Goal: Task Accomplishment & Management: Manage account settings

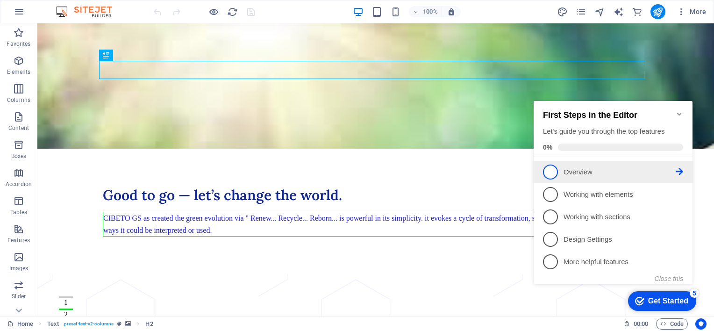
click at [598, 175] on p "Overview - incomplete" at bounding box center [620, 172] width 112 height 10
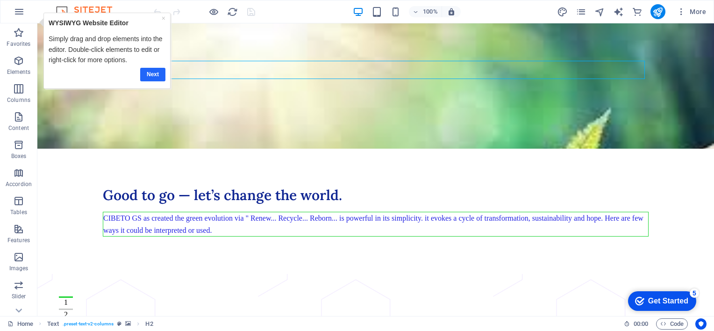
click at [161, 73] on link "Next" at bounding box center [152, 74] width 25 height 14
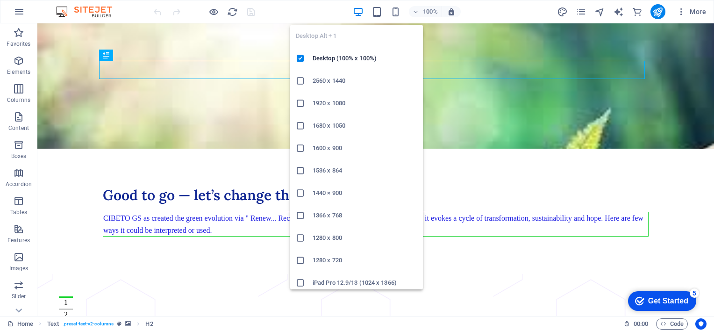
click at [360, 11] on icon "button" at bounding box center [358, 12] width 11 height 11
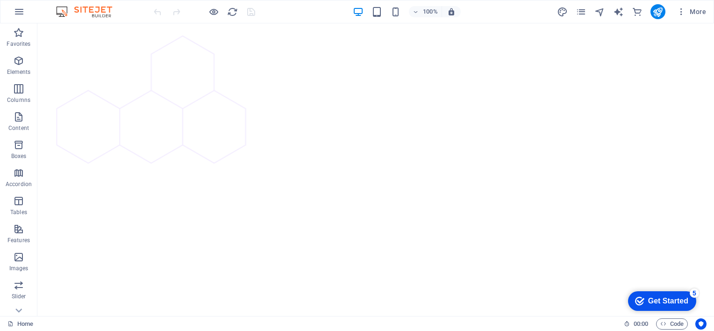
scroll to position [2617, 0]
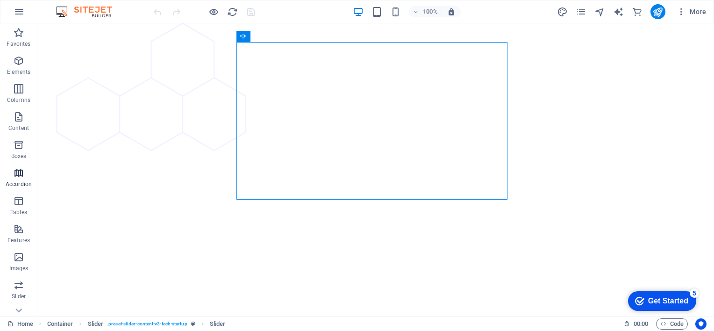
click at [20, 175] on icon "button" at bounding box center [18, 172] width 11 height 11
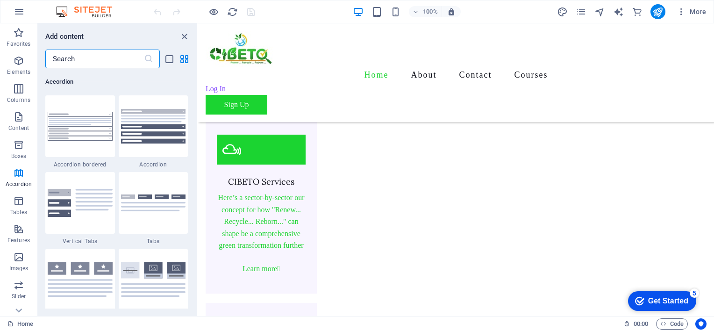
scroll to position [1277, 0]
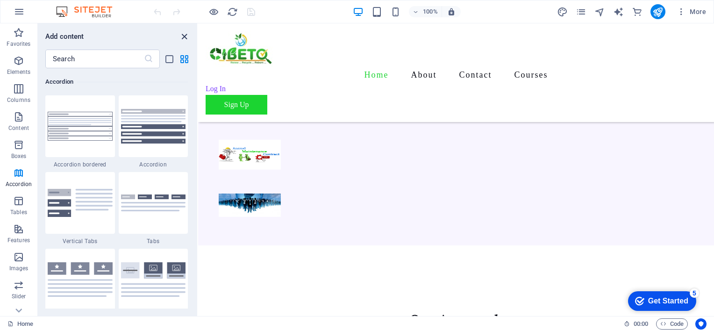
click at [186, 37] on icon "close panel" at bounding box center [184, 36] width 11 height 11
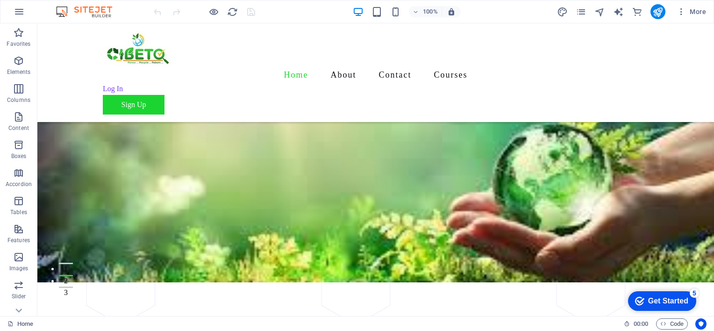
scroll to position [0, 0]
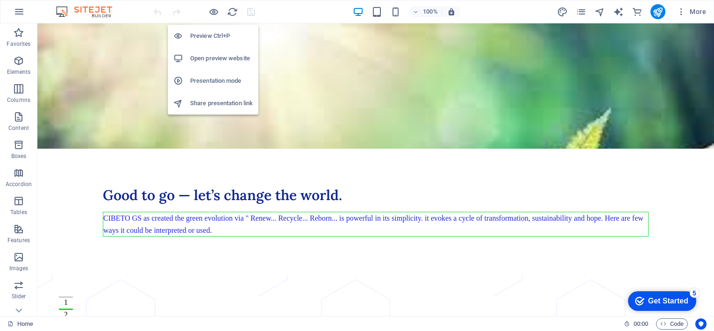
click at [217, 34] on h6 "Preview Ctrl+P" at bounding box center [221, 35] width 63 height 11
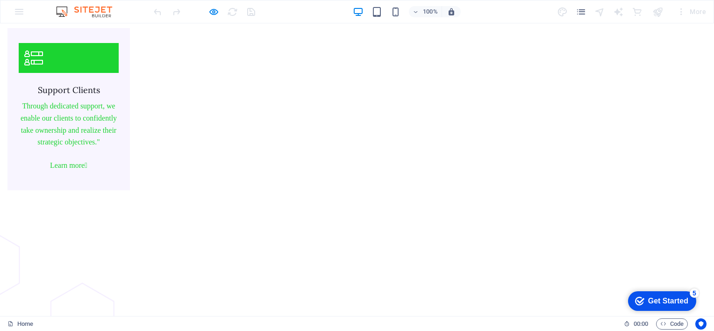
scroll to position [2365, 0]
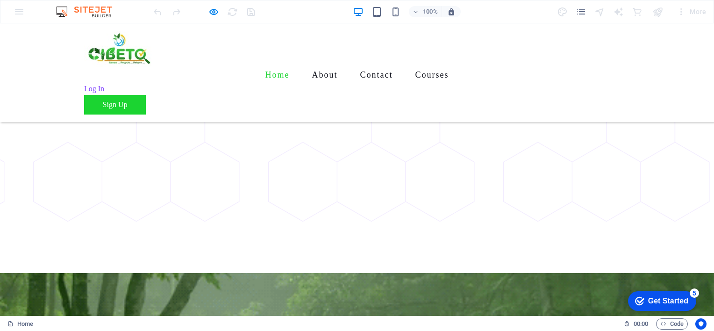
scroll to position [0, 0]
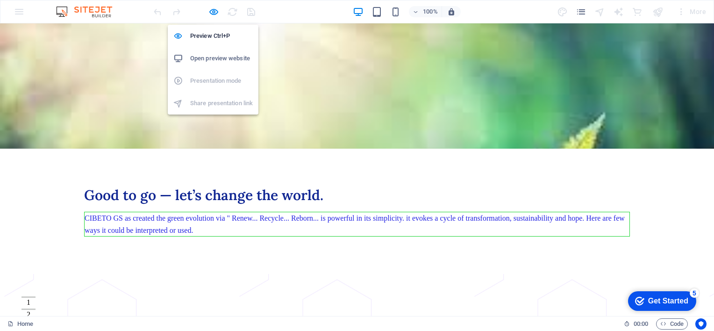
click at [210, 58] on h6 "Open preview website" at bounding box center [221, 58] width 63 height 11
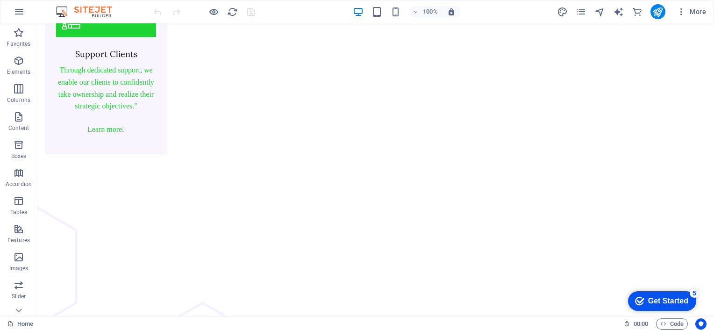
scroll to position [2313, 0]
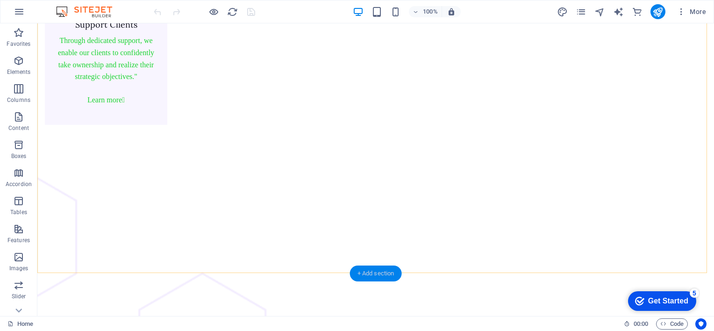
click at [370, 277] on div "+ Add section" at bounding box center [376, 273] width 52 height 16
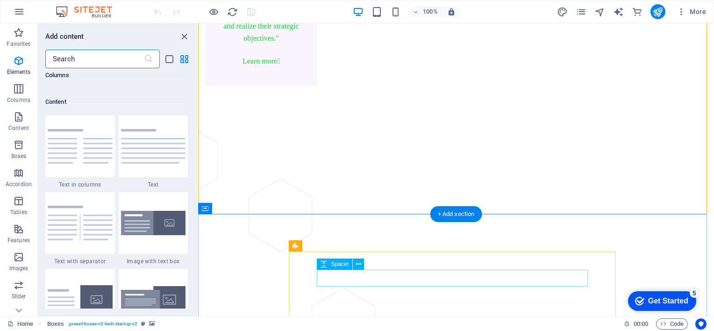
scroll to position [1635, 0]
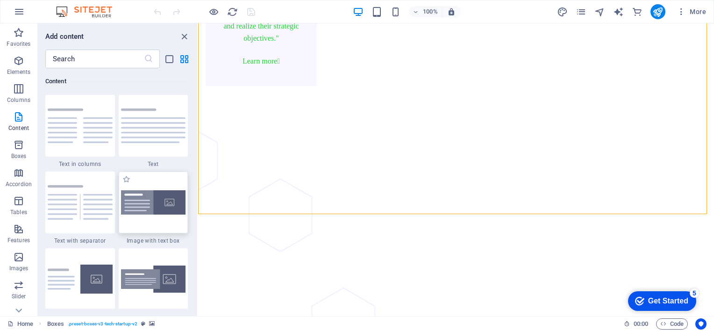
click at [168, 187] on div at bounding box center [154, 203] width 70 height 62
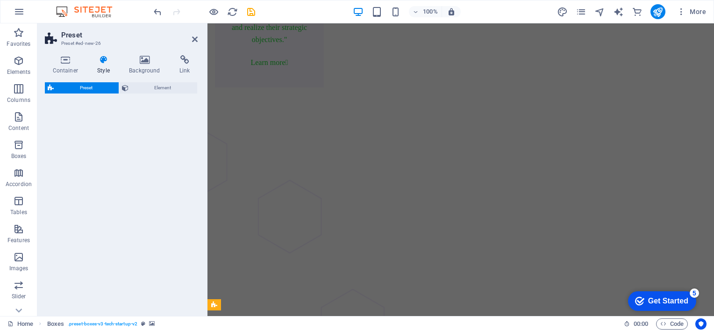
scroll to position [2202, 0]
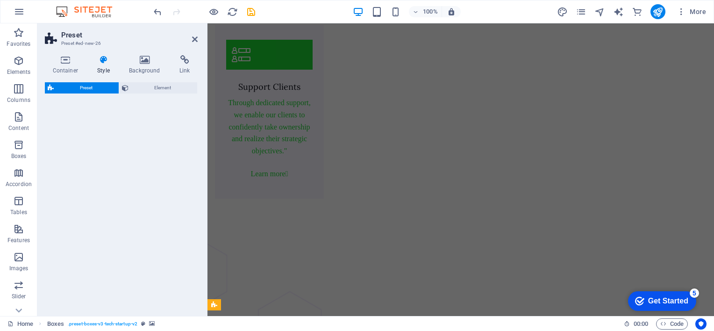
select select "rem"
select select "px"
select select "preset-text-with-image-v4-boxed"
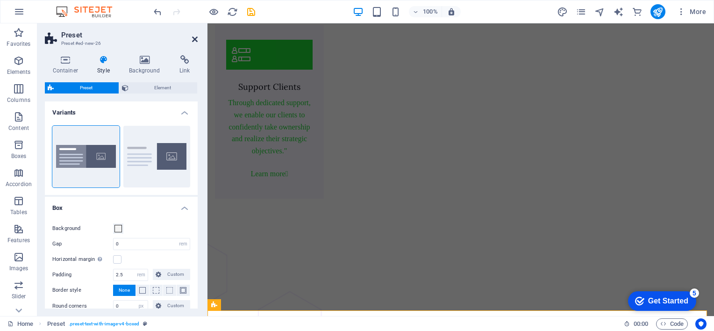
click at [195, 37] on icon at bounding box center [195, 39] width 6 height 7
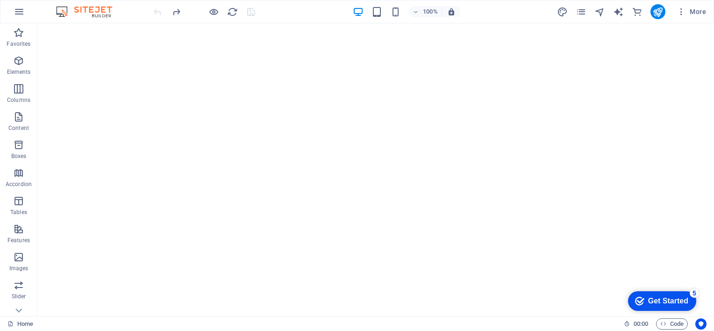
scroll to position [2760, 0]
click at [376, 312] on div "+" at bounding box center [375, 312] width 18 height 8
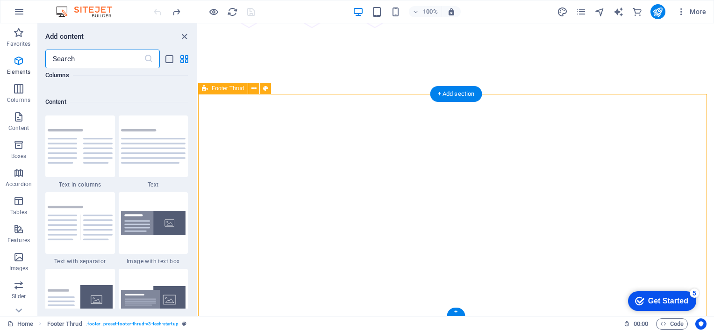
scroll to position [1635, 0]
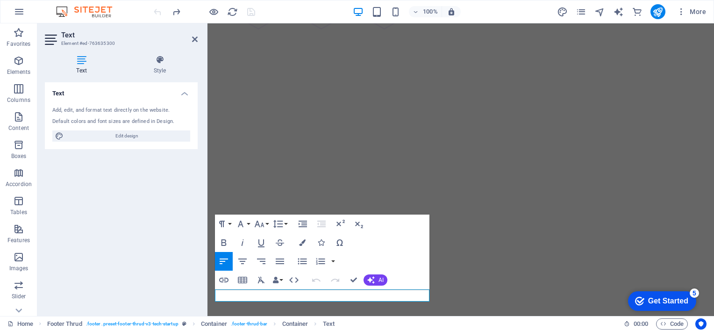
scroll to position [2674, 0]
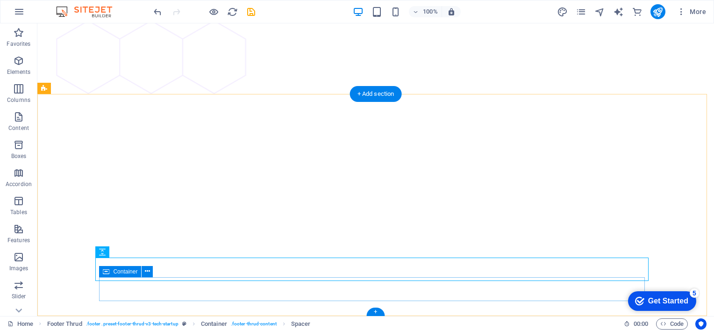
scroll to position [2760, 0]
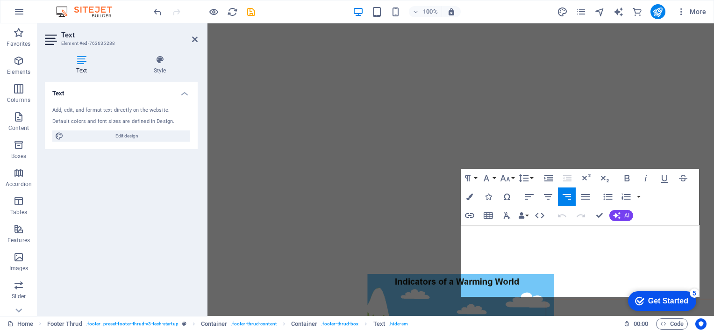
scroll to position [2643, 0]
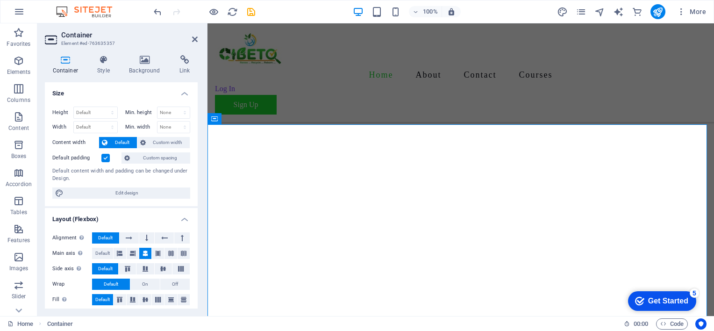
scroll to position [2387, 0]
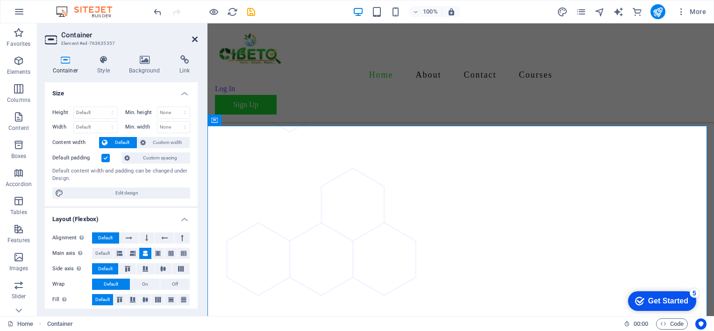
click at [194, 39] on icon at bounding box center [195, 39] width 6 height 7
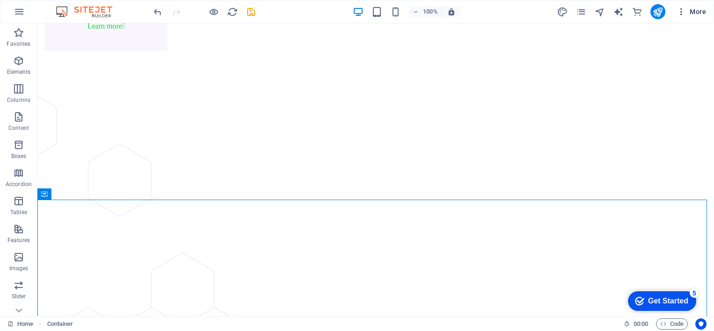
click at [698, 13] on span "More" at bounding box center [691, 11] width 29 height 9
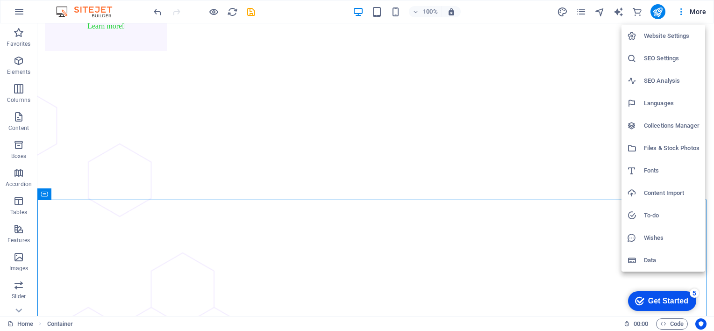
click at [662, 38] on h6 "Website Settings" at bounding box center [672, 35] width 56 height 11
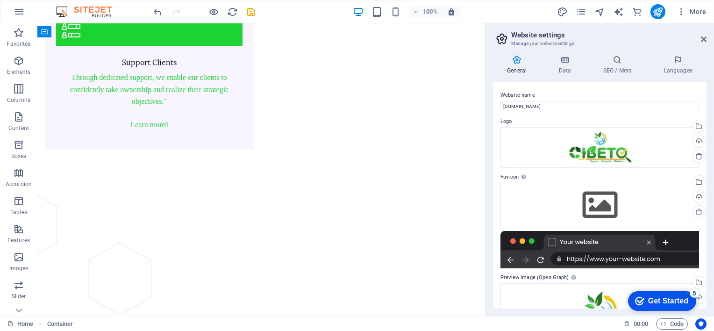
scroll to position [3168, 0]
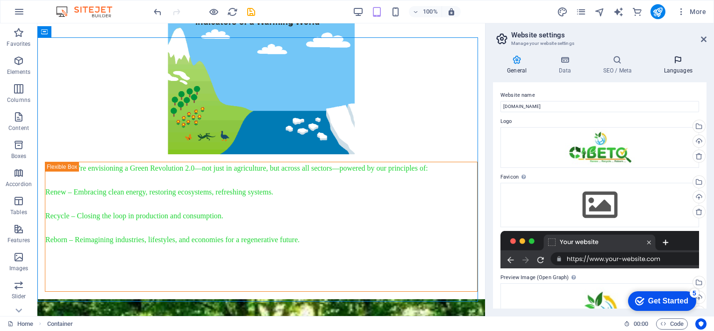
click at [679, 62] on icon at bounding box center [678, 59] width 57 height 9
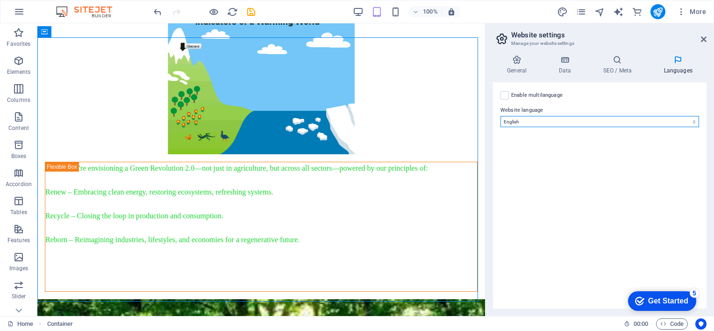
click at [691, 120] on select "Abkhazian Afar Afrikaans Akan Albanian Amharic Arabic Aragonese Armenian Assame…" at bounding box center [600, 121] width 199 height 11
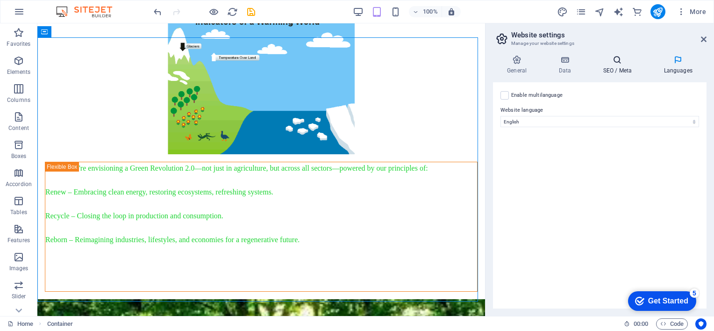
click at [623, 68] on h4 "SEO / Meta" at bounding box center [619, 65] width 61 height 20
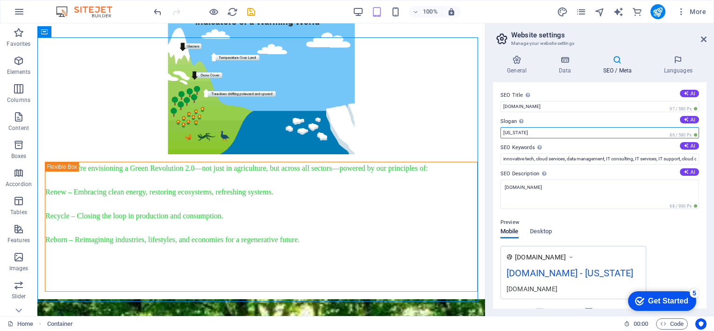
click at [614, 136] on input "[US_STATE]" at bounding box center [600, 132] width 199 height 11
type input "N"
type input "c"
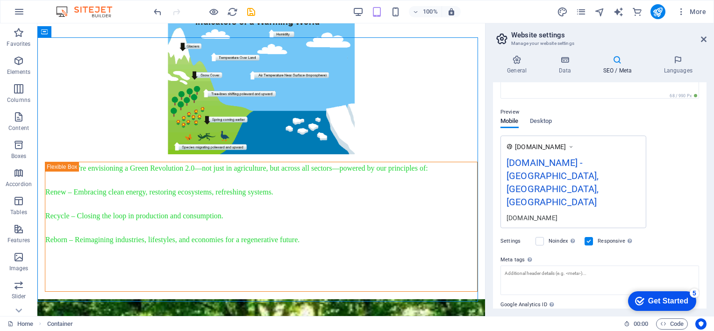
scroll to position [130, 0]
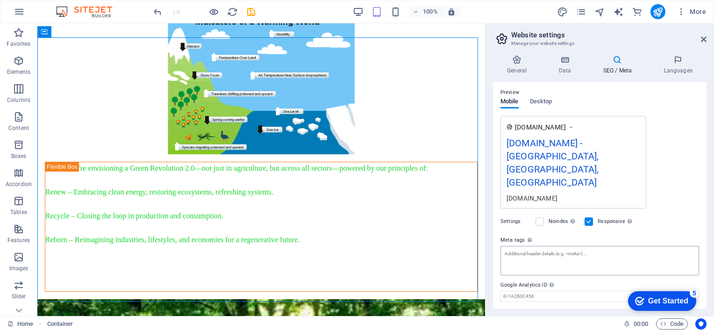
type input "[GEOGRAPHIC_DATA], [GEOGRAPHIC_DATA], [GEOGRAPHIC_DATA]"
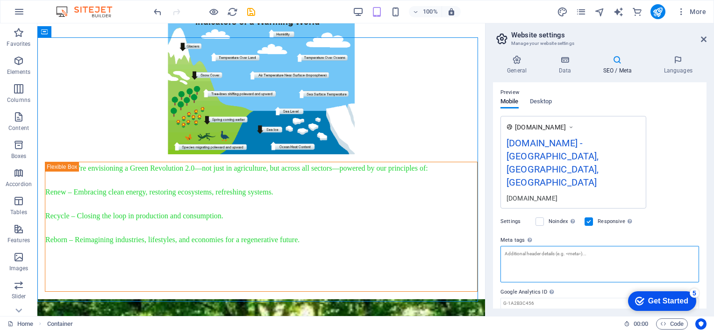
click at [520, 246] on textarea "Meta tags Enter HTML code here that will be placed inside the tags of your webs…" at bounding box center [600, 264] width 199 height 36
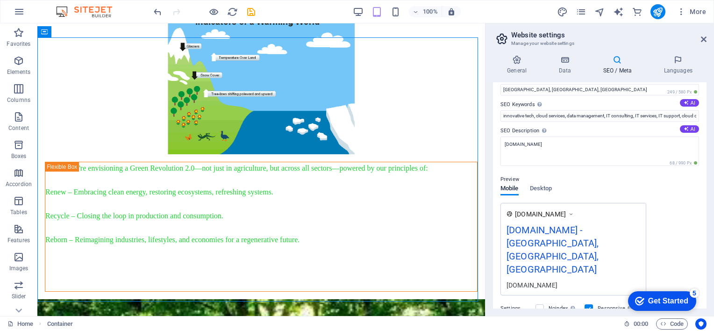
scroll to position [0, 0]
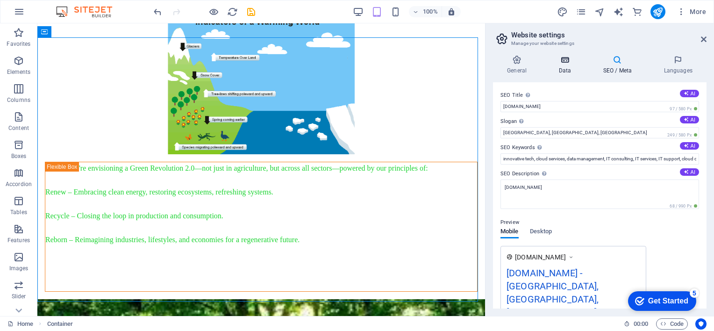
type textarea "GOOD TO GO with CIBETO GS"
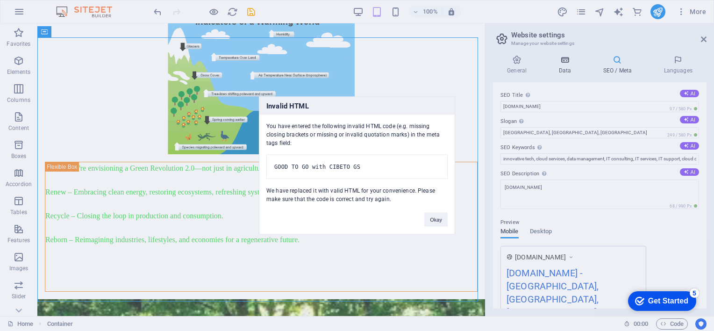
click at [560, 59] on body "[DOMAIN_NAME] Home Favorites Elements Columns Content Boxes Accordion Tables Fe…" at bounding box center [357, 165] width 714 height 331
click at [434, 226] on button "Okay" at bounding box center [435, 220] width 23 height 14
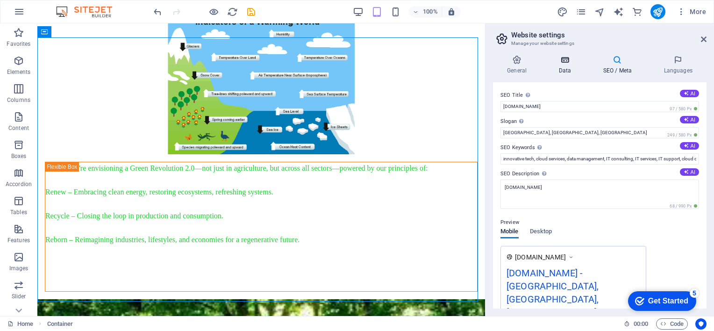
click at [567, 66] on h4 "Data" at bounding box center [566, 65] width 44 height 20
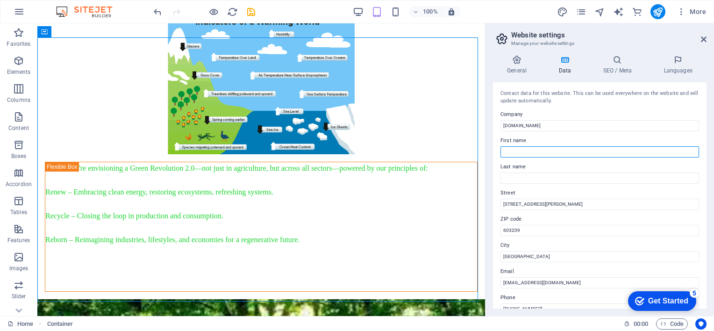
click at [523, 151] on input "First name" at bounding box center [600, 151] width 199 height 11
type input "[PERSON_NAME]"
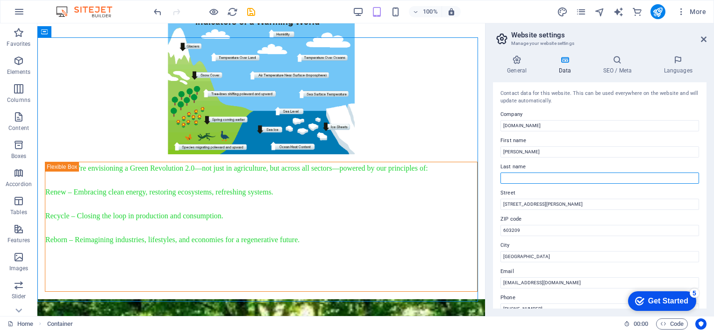
click at [526, 180] on input "Last name" at bounding box center [600, 177] width 199 height 11
type input "Edal Queen"
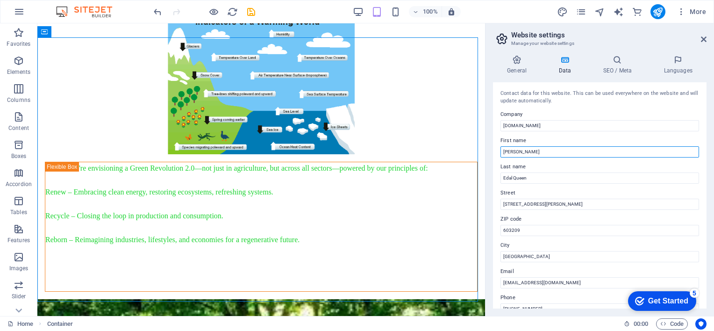
click at [502, 150] on input "[PERSON_NAME]" at bounding box center [600, 151] width 199 height 11
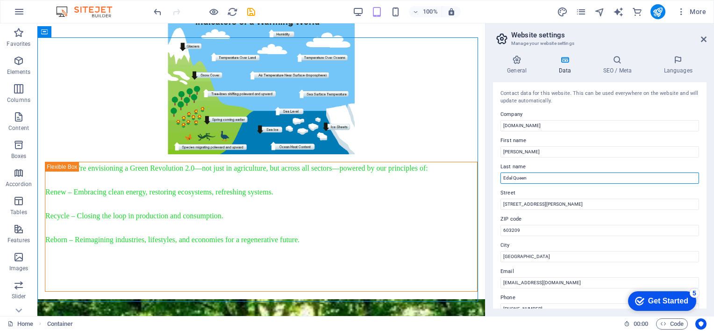
click at [530, 179] on input "Edal Queen" at bounding box center [600, 177] width 199 height 11
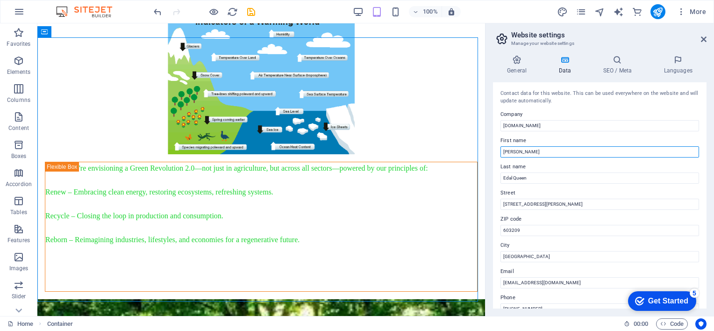
click at [505, 152] on input "[PERSON_NAME]" at bounding box center [600, 151] width 199 height 11
type input "[PERSON_NAME]"
drag, startPoint x: 706, startPoint y: 129, endPoint x: 704, endPoint y: 191, distance: 62.2
click at [704, 191] on div "Contact data for this website. This can be used everywhere on the website and w…" at bounding box center [600, 195] width 214 height 226
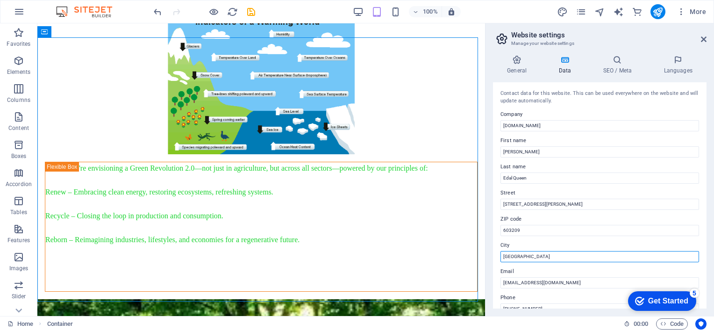
type input "[GEOGRAPHIC_DATA]"
drag, startPoint x: 707, startPoint y: 150, endPoint x: 712, endPoint y: 293, distance: 142.7
click at [712, 293] on div "General Data SEO / Meta Languages Website name [DOMAIN_NAME] Logo Drag files he…" at bounding box center [600, 182] width 229 height 268
drag, startPoint x: 707, startPoint y: 187, endPoint x: 705, endPoint y: 243, distance: 56.1
click at [705, 243] on div "General Data SEO / Meta Languages Website name [DOMAIN_NAME] Logo Drag files he…" at bounding box center [600, 182] width 229 height 268
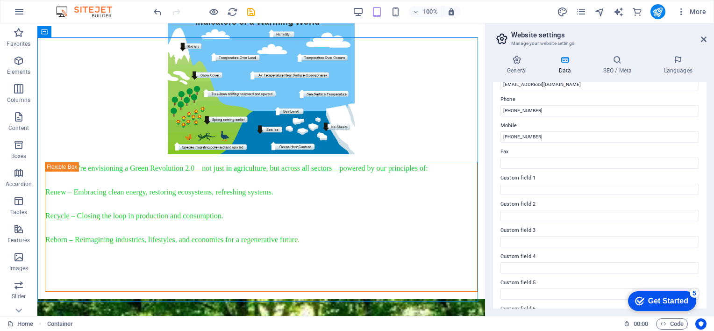
scroll to position [222, 0]
click at [703, 36] on icon at bounding box center [704, 39] width 6 height 7
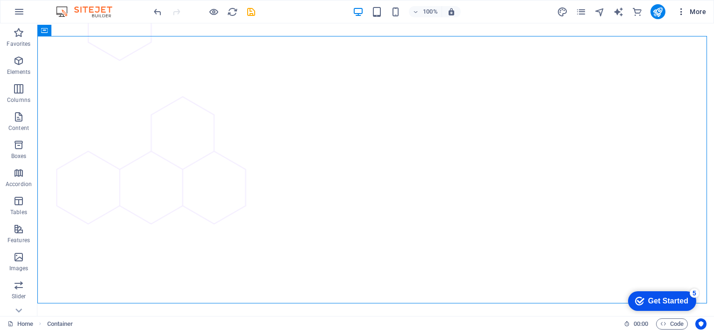
click at [697, 13] on span "More" at bounding box center [691, 11] width 29 height 9
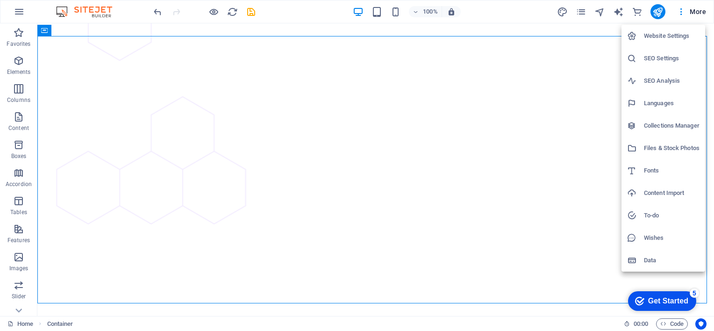
click at [661, 149] on h6 "Files & Stock Photos" at bounding box center [672, 148] width 56 height 11
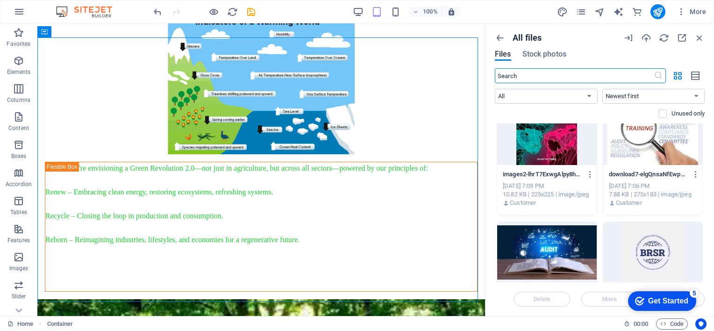
scroll to position [727, 0]
click at [548, 243] on div at bounding box center [547, 252] width 100 height 61
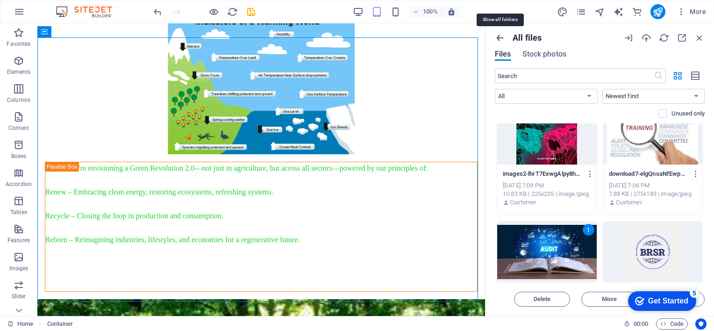
click at [501, 37] on icon "button" at bounding box center [500, 38] width 10 height 10
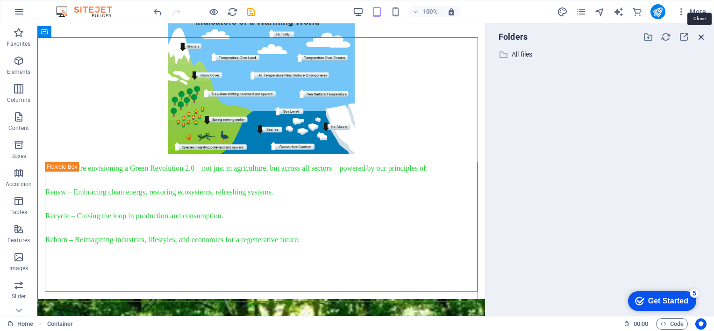
click at [702, 36] on icon "button" at bounding box center [701, 37] width 10 height 10
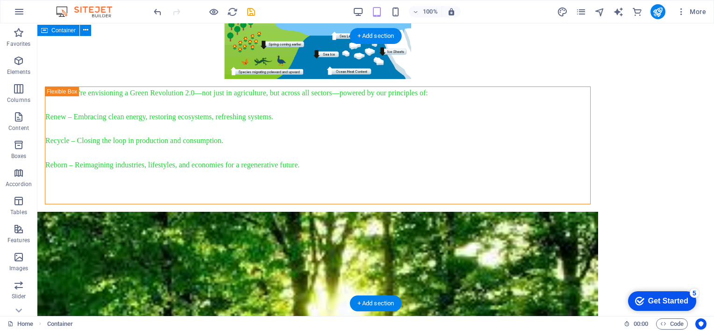
scroll to position [2550, 0]
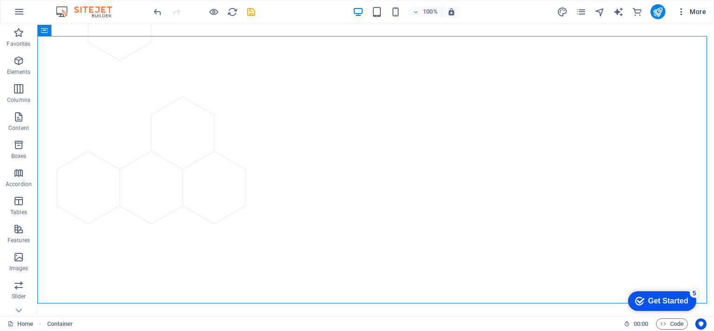
click at [697, 11] on span "More" at bounding box center [691, 11] width 29 height 9
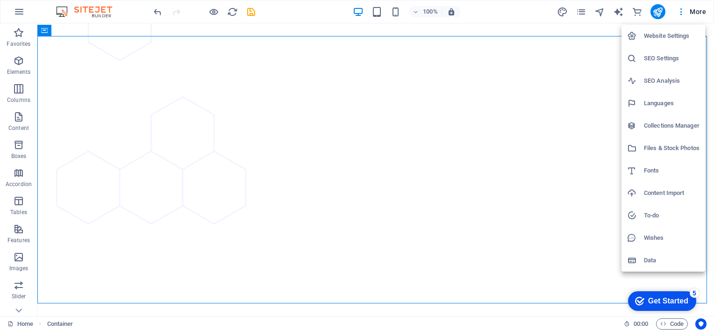
click at [649, 260] on h6 "Data" at bounding box center [672, 260] width 56 height 11
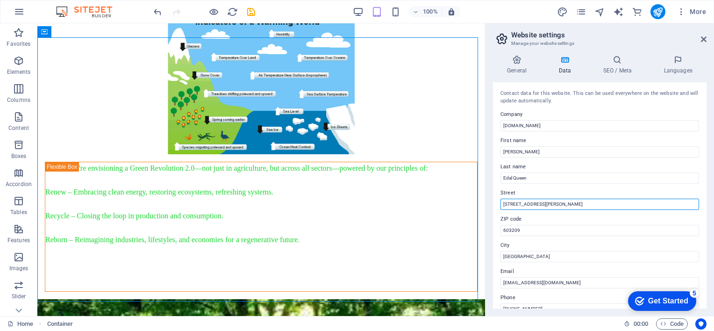
click at [553, 205] on input "[STREET_ADDRESS][PERSON_NAME]" at bounding box center [600, 204] width 199 height 11
click at [574, 203] on input "[STREET_ADDRESS][PERSON_NAME]" at bounding box center [600, 204] width 199 height 11
type input "[STREET_ADDRESS][PERSON_NAME][PERSON_NAME]"
click at [706, 38] on icon at bounding box center [704, 39] width 6 height 7
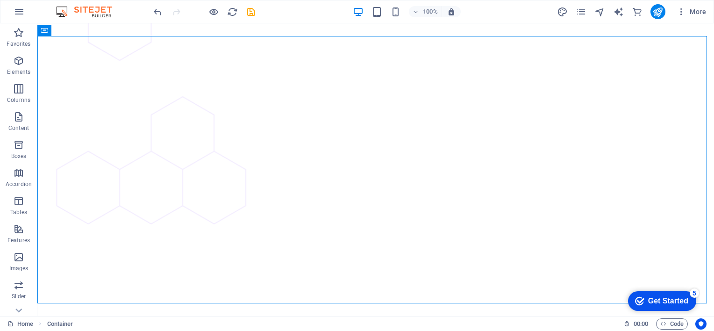
scroll to position [2760, 0]
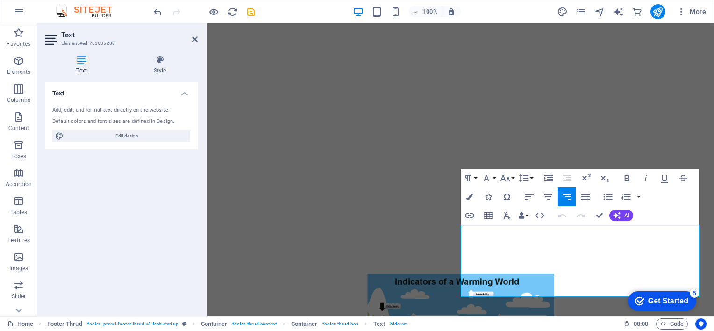
scroll to position [2643, 0]
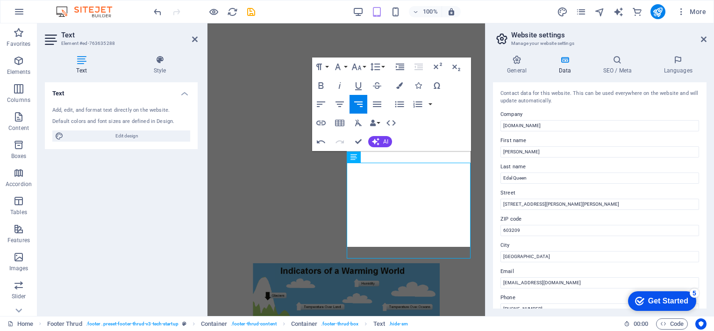
scroll to position [3146, 0]
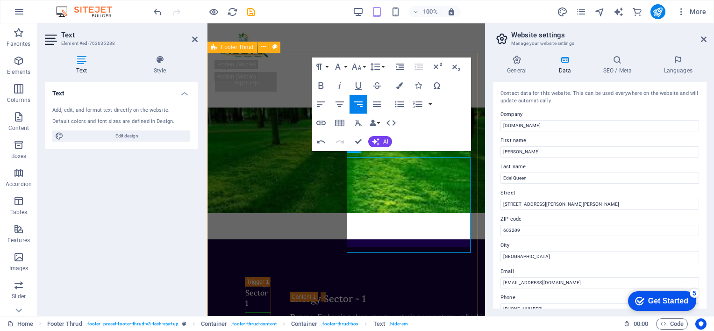
drag, startPoint x: 415, startPoint y: 217, endPoint x: 471, endPoint y: 230, distance: 57.0
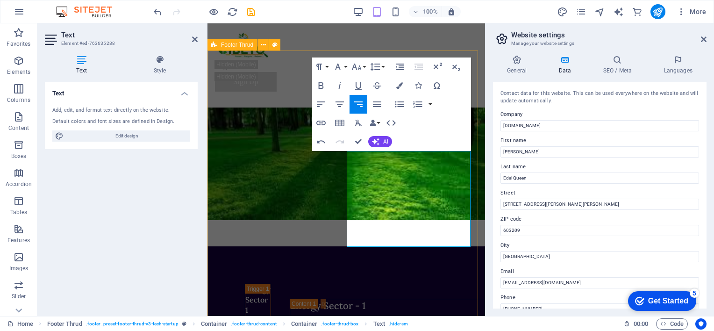
scroll to position [3122, 0]
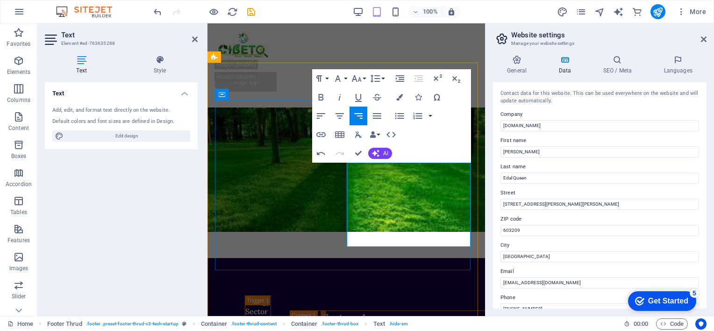
drag, startPoint x: 369, startPoint y: 168, endPoint x: 468, endPoint y: 190, distance: 101.5
click at [321, 96] on icon "button" at bounding box center [320, 97] width 11 height 11
drag, startPoint x: 418, startPoint y: 204, endPoint x: 473, endPoint y: 219, distance: 56.4
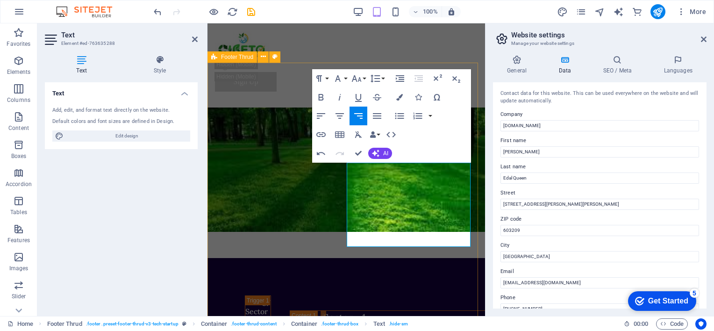
click at [322, 94] on icon "button" at bounding box center [320, 97] width 5 height 7
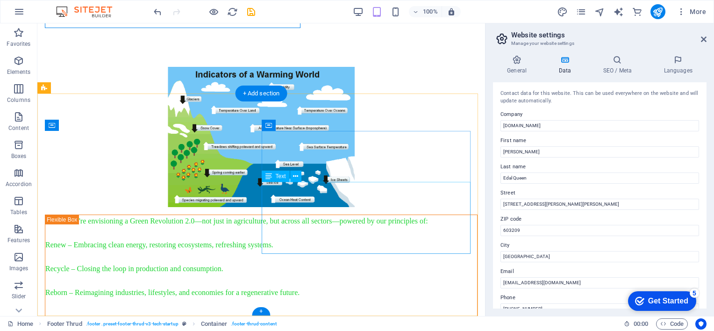
scroll to position [3364, 0]
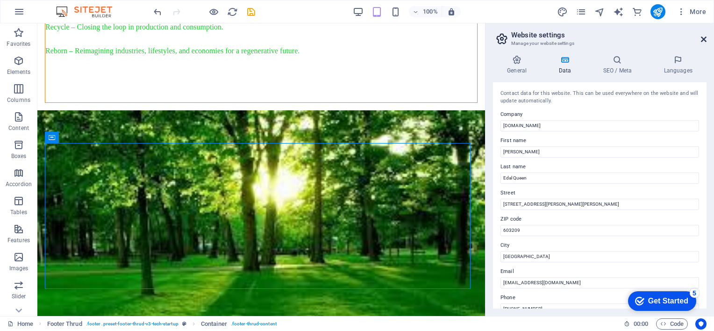
click at [705, 40] on icon at bounding box center [704, 39] width 6 height 7
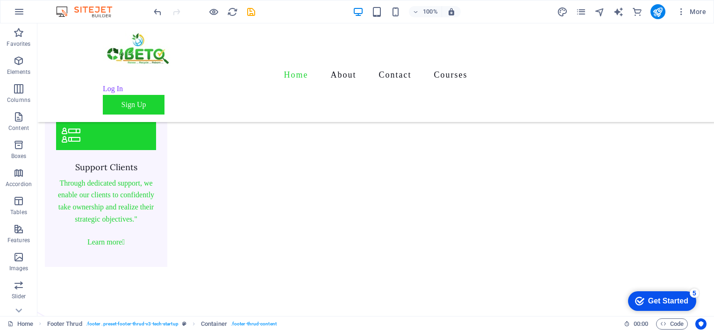
scroll to position [2105, 0]
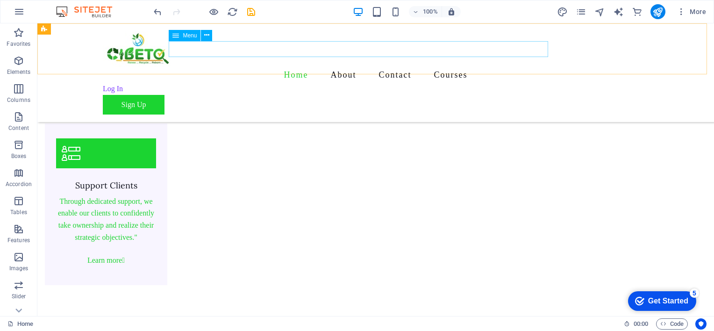
click at [322, 67] on nav "Home About Contact Courses" at bounding box center [376, 75] width 546 height 16
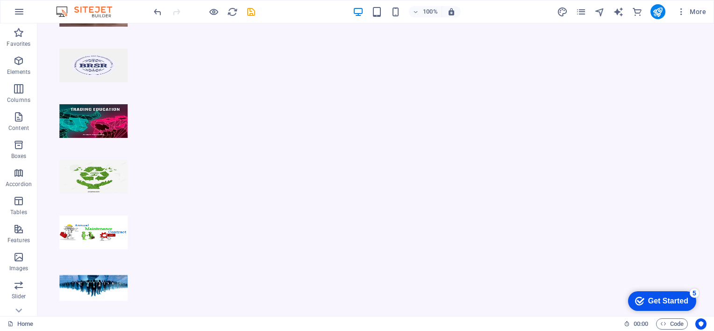
scroll to position [1302, 0]
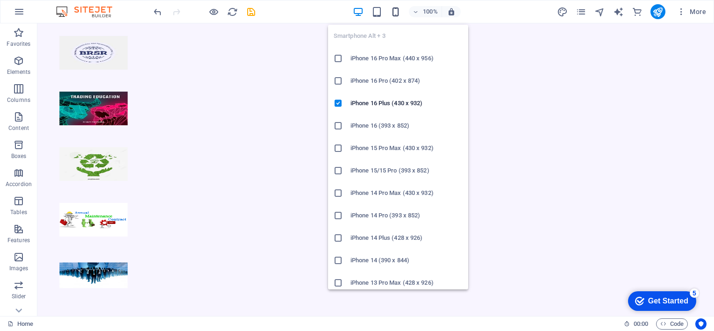
click at [397, 9] on icon "button" at bounding box center [395, 12] width 11 height 11
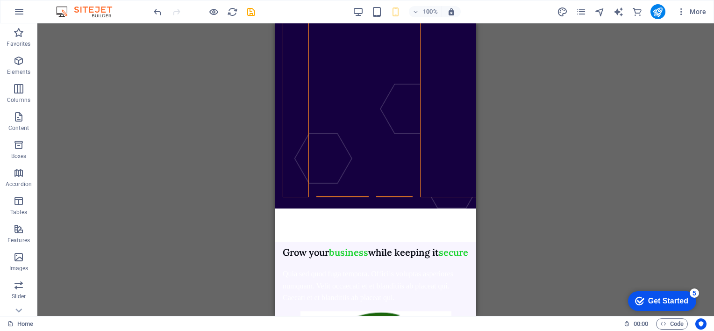
scroll to position [3597, 0]
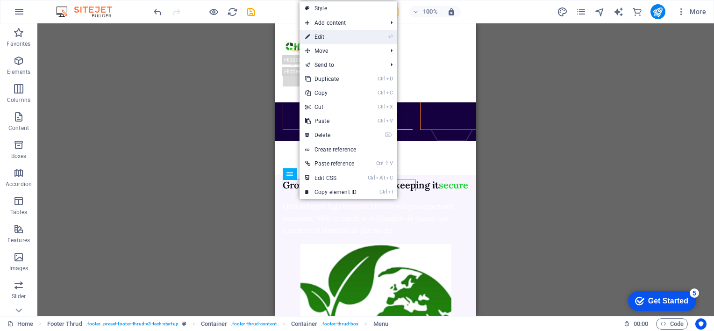
click at [354, 32] on link "⏎ Edit" at bounding box center [331, 37] width 63 height 14
select select "1"
select select
select select "2"
select select
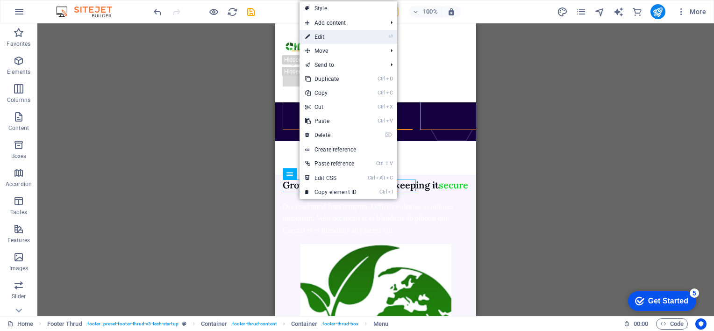
select select "3"
select select
select select "4"
select select
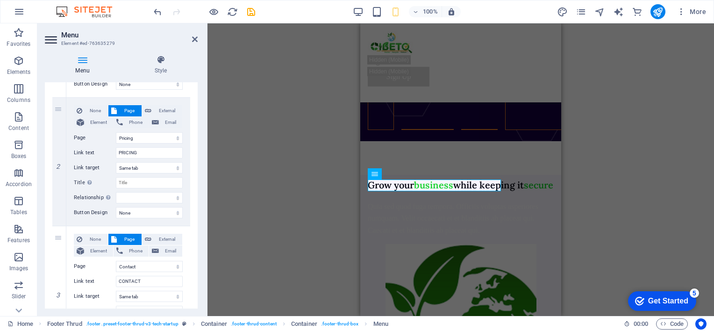
scroll to position [0, 0]
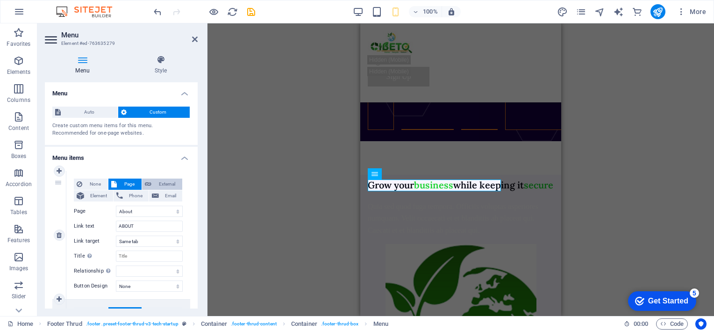
click at [158, 182] on span "External" at bounding box center [166, 184] width 25 height 11
select select "blank"
select select
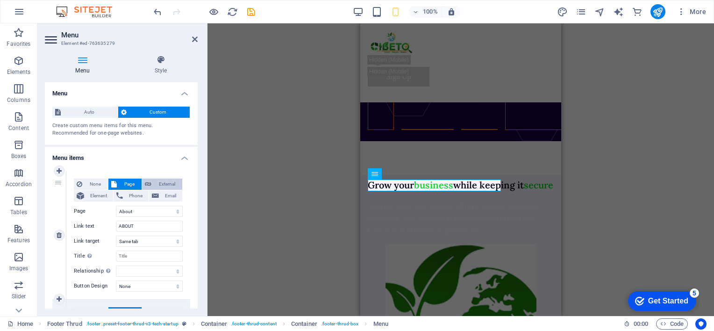
select select
click at [97, 199] on span "Element" at bounding box center [98, 195] width 23 height 11
select select
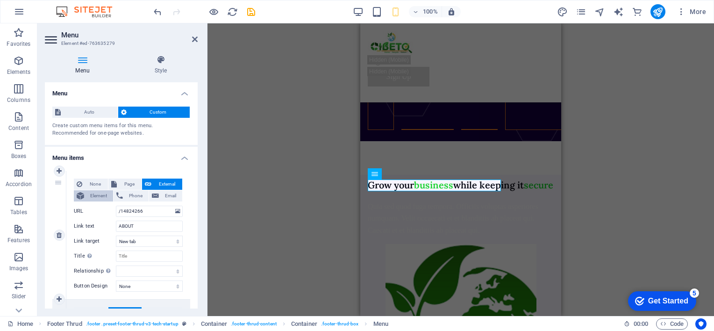
select select
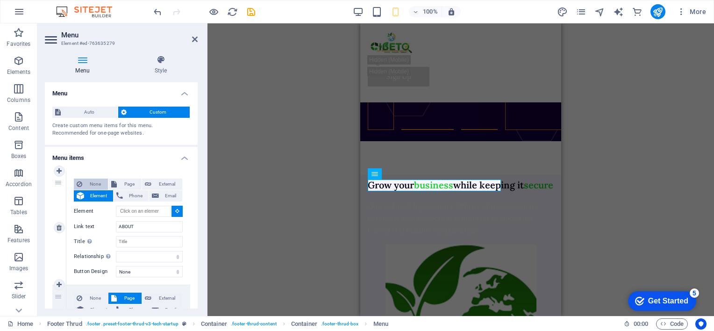
click at [94, 181] on span "None" at bounding box center [95, 184] width 20 height 11
select select
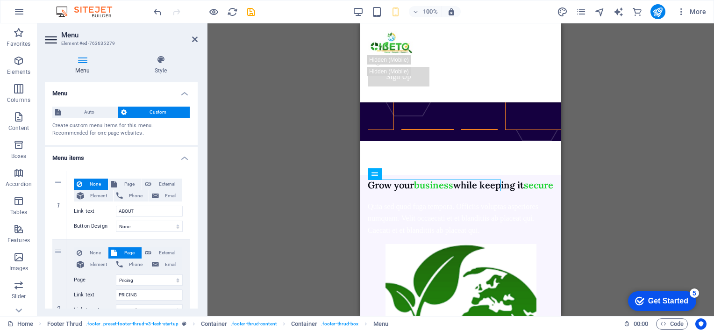
click at [265, 190] on div "H2 Text Spacer Text Image Unequal Columns Container Text Boxes Container Contai…" at bounding box center [461, 169] width 507 height 293
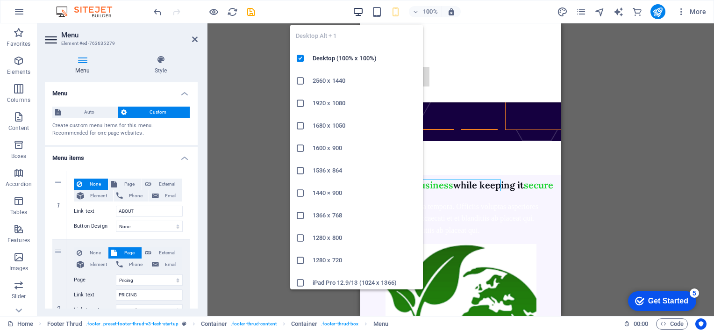
click at [358, 14] on icon "button" at bounding box center [358, 12] width 11 height 11
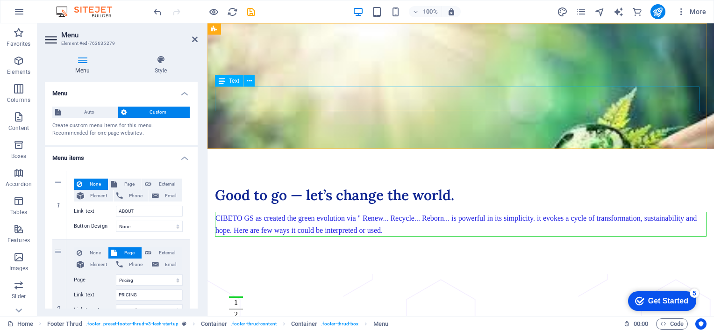
click at [380, 212] on div "CIBETO GS as created the green evolution via " Renew... Recycle... Reborn... is…" at bounding box center [461, 224] width 492 height 25
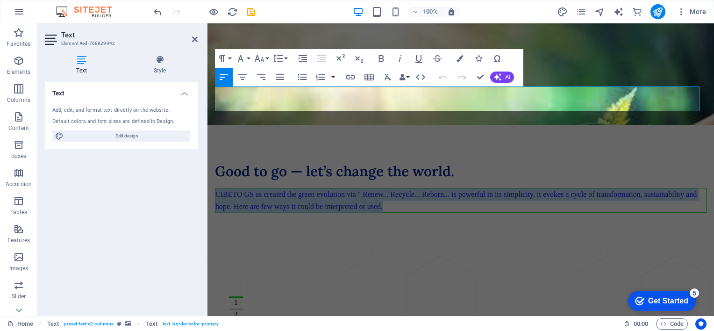
drag, startPoint x: 382, startPoint y: 105, endPoint x: 209, endPoint y: 93, distance: 173.3
click at [209, 93] on div "Good to go — let’s change the world. CIBETO GS as created the green evolution v…" at bounding box center [461, 136] width 507 height 227
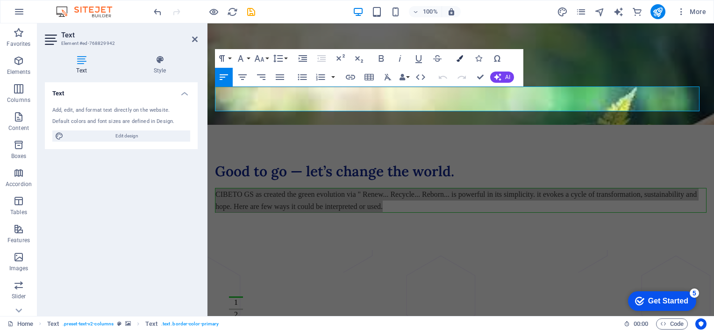
click at [462, 55] on icon "button" at bounding box center [460, 58] width 7 height 7
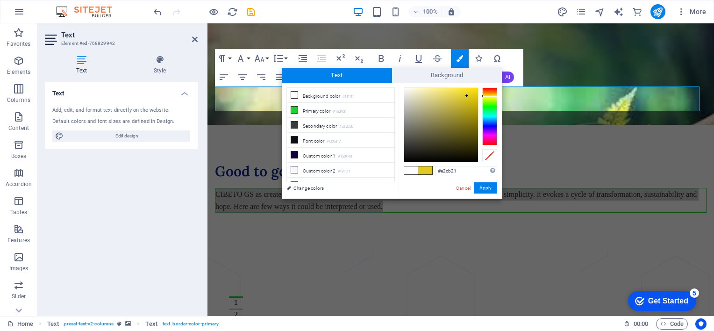
click at [489, 96] on div at bounding box center [489, 116] width 15 height 58
click at [338, 93] on li "Background color #ffffff" at bounding box center [340, 95] width 107 height 15
type input "#ffffff"
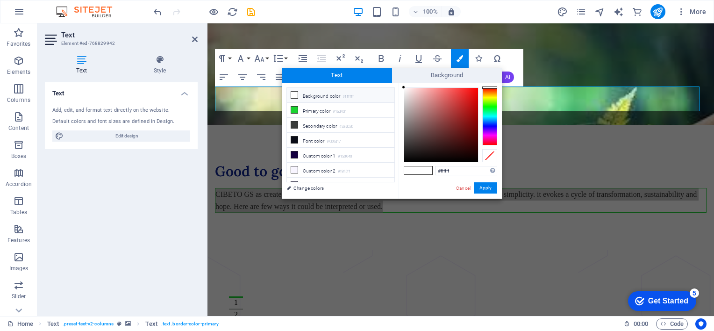
click at [302, 97] on li "Background color #ffffff" at bounding box center [340, 95] width 107 height 15
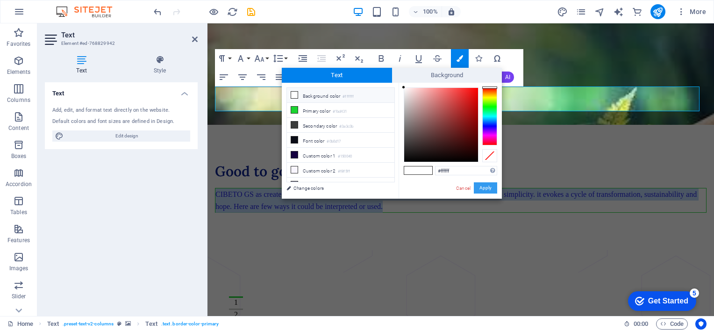
click at [479, 191] on button "Apply" at bounding box center [485, 187] width 23 height 11
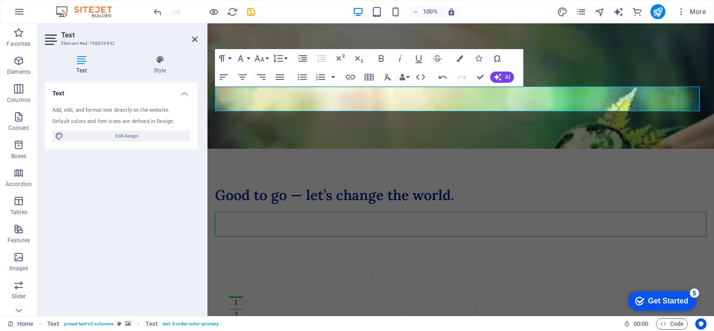
click at [587, 127] on figure at bounding box center [461, 85] width 507 height 125
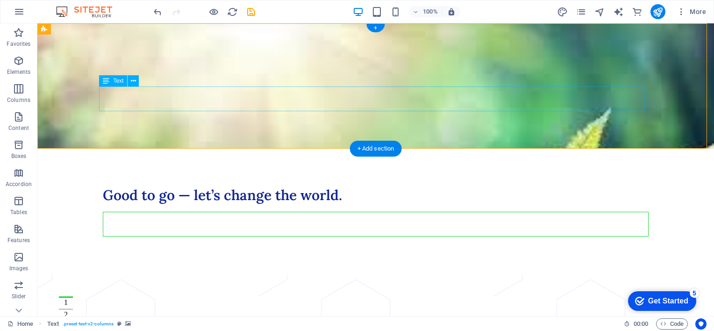
click at [210, 212] on div "CIBETO GS as created the green evolution via " Renew... Recycle... Reborn... is…" at bounding box center [376, 224] width 546 height 25
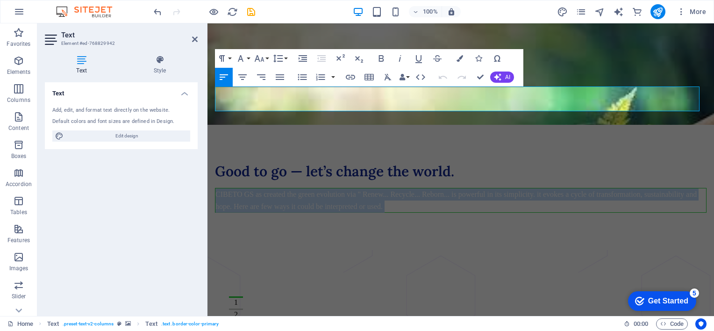
drag, startPoint x: 387, startPoint y: 104, endPoint x: 211, endPoint y: 95, distance: 176.0
click at [211, 95] on div "Good to go — let’s change the world. CIBETO GS as created the green evolution v…" at bounding box center [461, 136] width 507 height 227
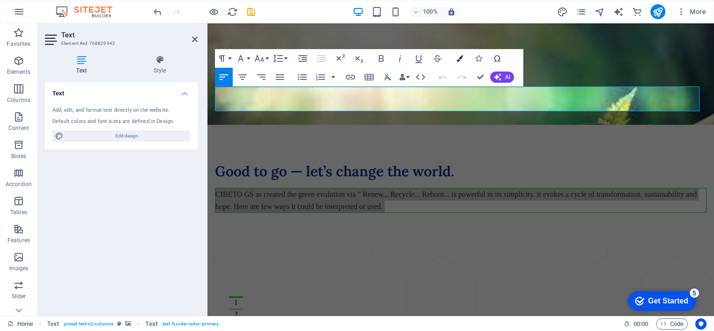
click at [460, 56] on icon "button" at bounding box center [460, 58] width 7 height 7
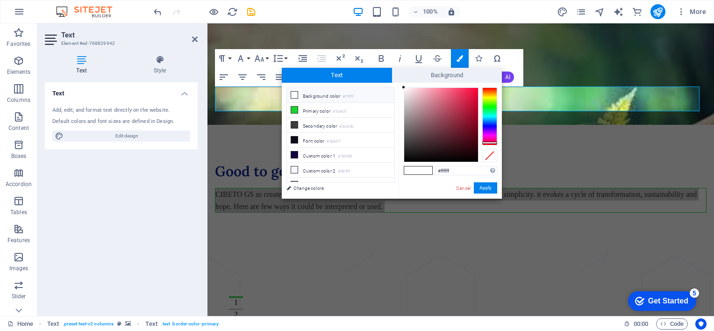
click at [492, 143] on div at bounding box center [489, 116] width 15 height 58
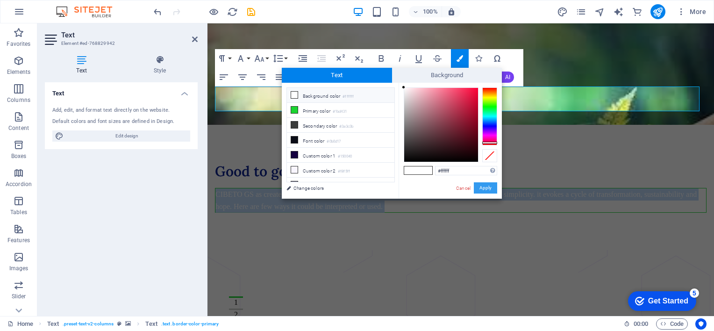
click at [486, 189] on button "Apply" at bounding box center [485, 187] width 23 height 11
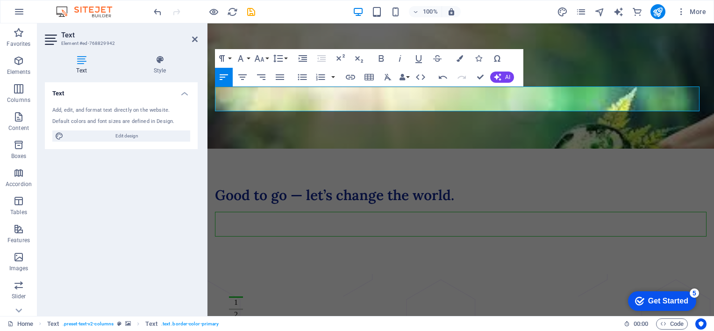
click at [596, 128] on figure at bounding box center [461, 85] width 507 height 125
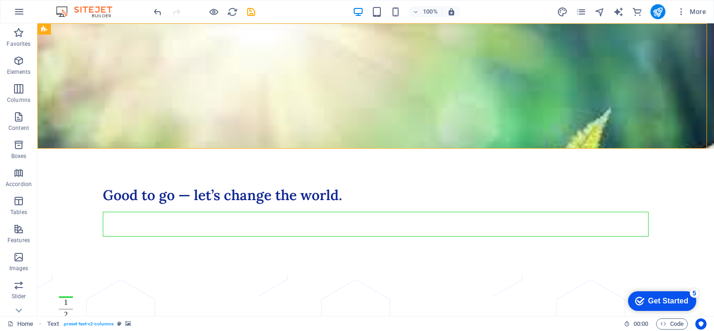
click at [234, 122] on figure at bounding box center [375, 85] width 677 height 125
click at [213, 212] on div "CIBETO GS as created the green evolution via " Renew... Recycle... Reborn... is…" at bounding box center [376, 224] width 546 height 25
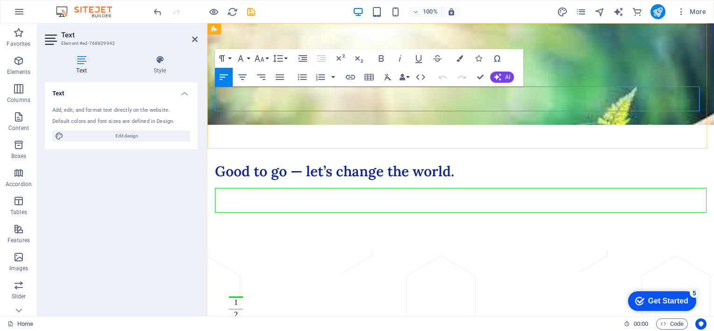
drag, startPoint x: 215, startPoint y: 93, endPoint x: 380, endPoint y: 102, distance: 165.7
click at [380, 188] on div "CIBETO GS as created the green evolution via " Renew... Recycle... Reborn... is…" at bounding box center [461, 200] width 492 height 25
drag, startPoint x: 385, startPoint y: 107, endPoint x: 215, endPoint y: 94, distance: 170.1
click at [215, 188] on div "CIBETO GS as created the green evolution via " Renew... Recycle... Reborn... is…" at bounding box center [461, 200] width 492 height 25
click at [455, 57] on button "Colors" at bounding box center [460, 58] width 18 height 19
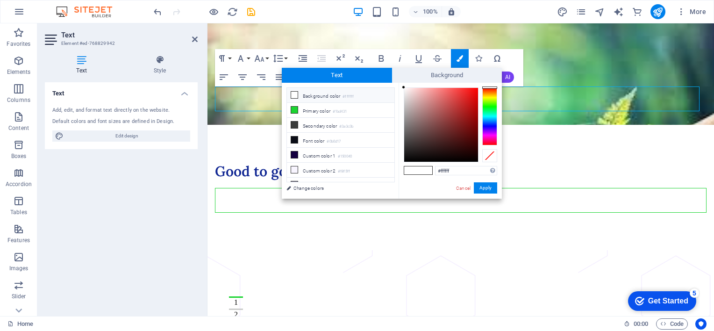
type input "#ec2828"
click at [465, 93] on div at bounding box center [441, 125] width 74 height 74
click at [485, 187] on button "Apply" at bounding box center [485, 187] width 23 height 11
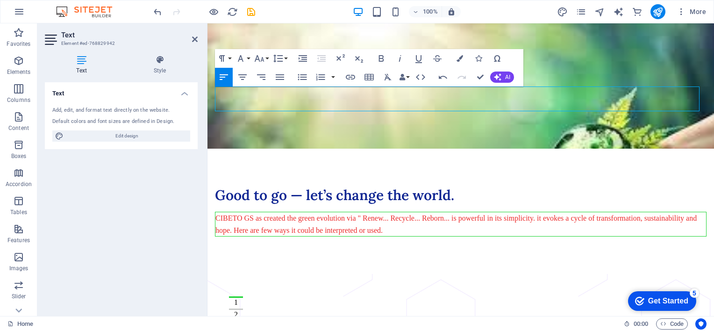
click at [434, 132] on figure at bounding box center [461, 85] width 507 height 125
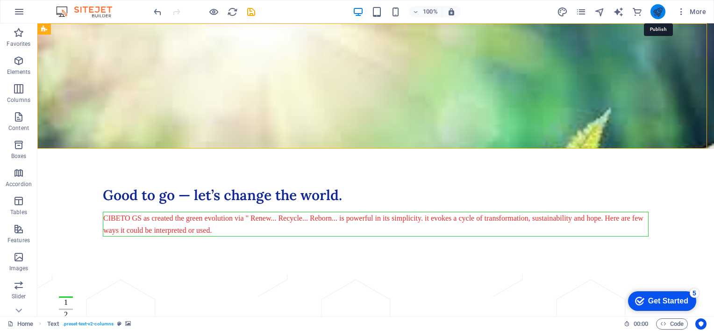
click at [658, 13] on icon "publish" at bounding box center [657, 12] width 11 height 11
